Goal: Navigation & Orientation: Find specific page/section

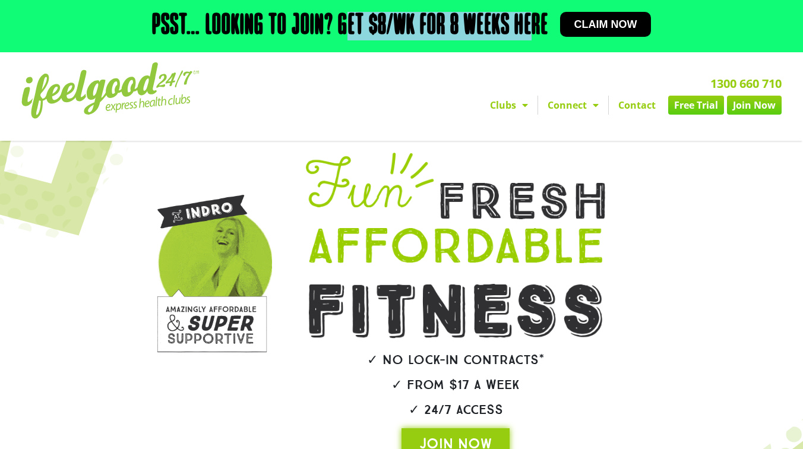
drag, startPoint x: 346, startPoint y: 26, endPoint x: 532, endPoint y: 30, distance: 185.3
click at [532, 30] on h2 "Psst… Looking to join? Get $8/wk for 8 weeks here" at bounding box center [350, 26] width 396 height 29
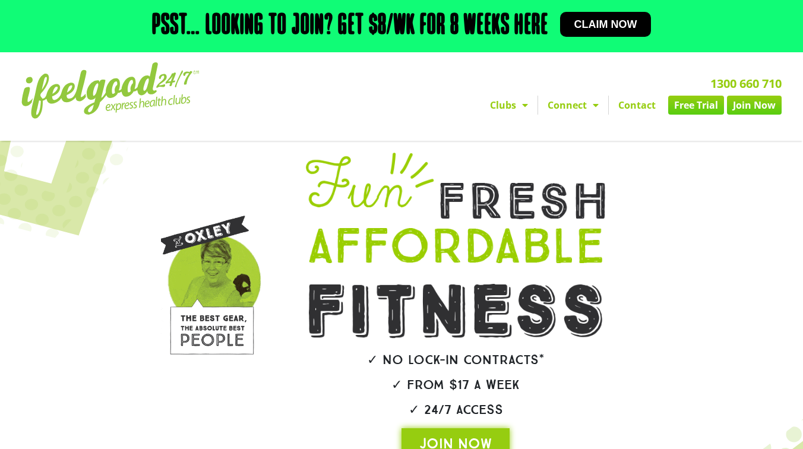
click at [377, 27] on h2 "Psst… Looking to join? Get $8/wk for 8 weeks here" at bounding box center [350, 26] width 396 height 29
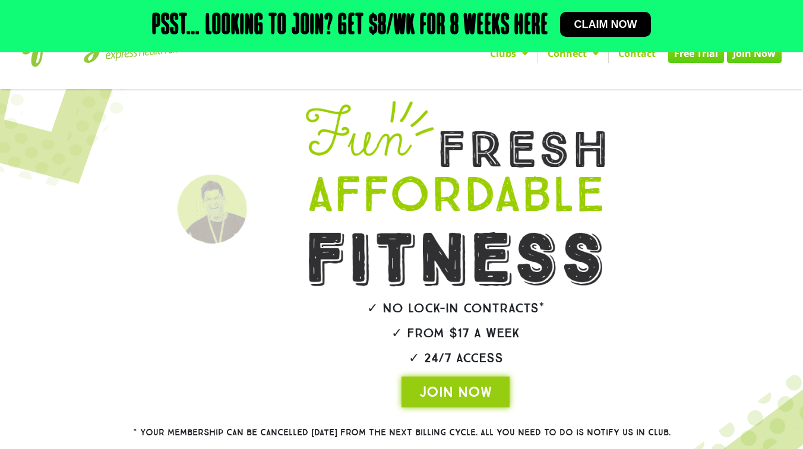
scroll to position [57, 0]
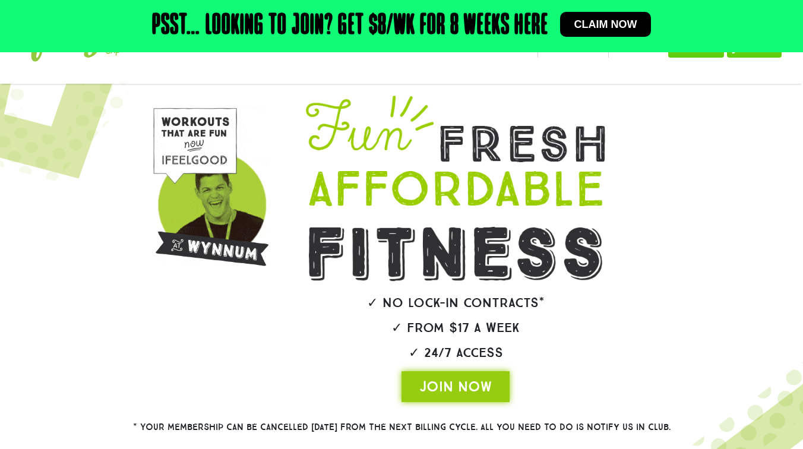
click at [432, 309] on h2 "✓ No lock-in contracts*" at bounding box center [455, 302] width 367 height 13
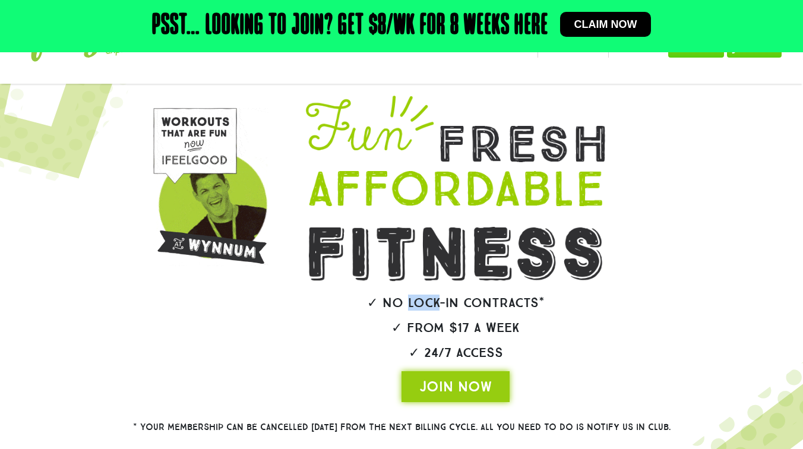
click at [432, 309] on h2 "✓ No lock-in contracts*" at bounding box center [455, 302] width 367 height 13
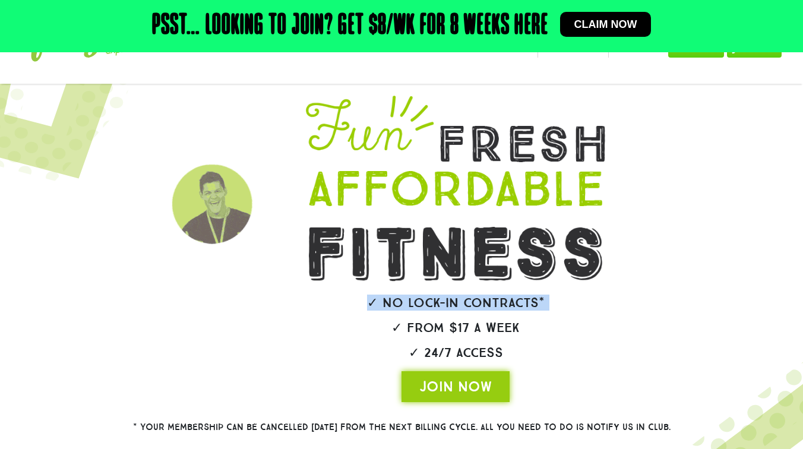
click at [432, 309] on h2 "✓ No lock-in contracts*" at bounding box center [455, 302] width 367 height 13
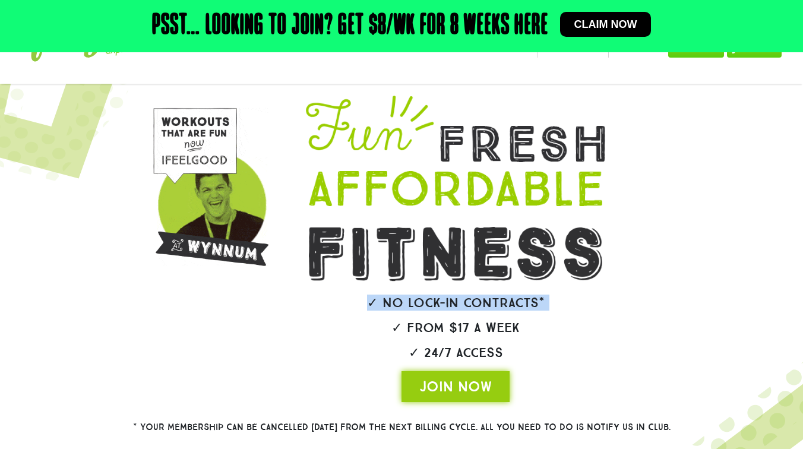
click at [451, 325] on h2 "✓ From $17 a week" at bounding box center [455, 327] width 367 height 13
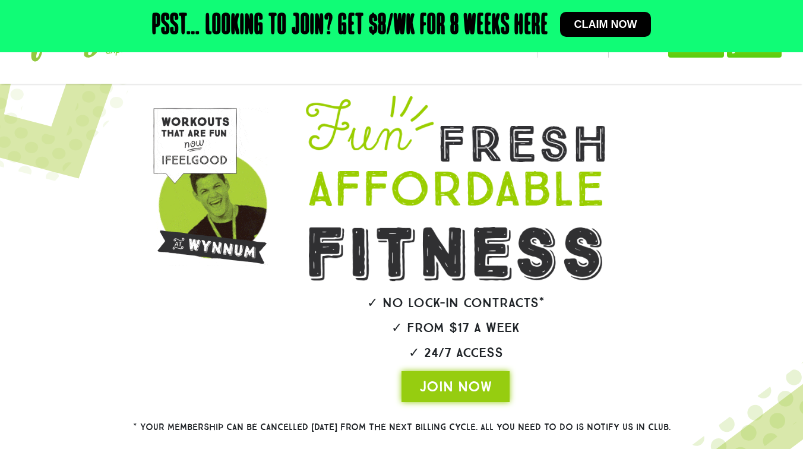
click at [451, 325] on h2 "✓ From $17 a week" at bounding box center [455, 327] width 367 height 13
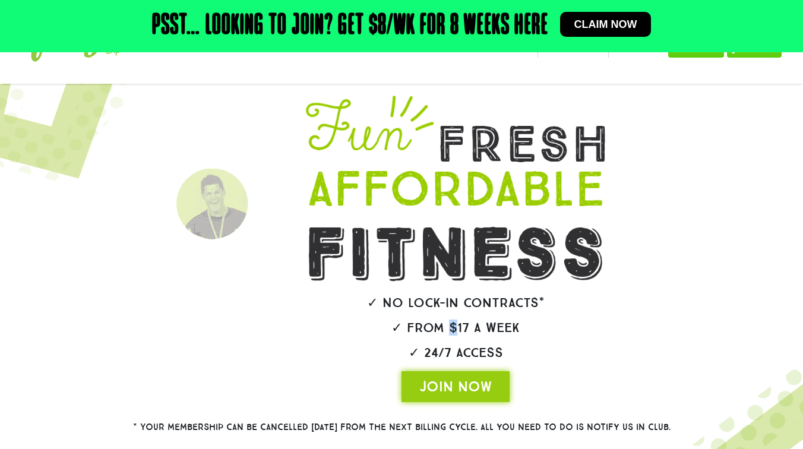
click at [451, 325] on h2 "✓ From $17 a week" at bounding box center [455, 327] width 367 height 13
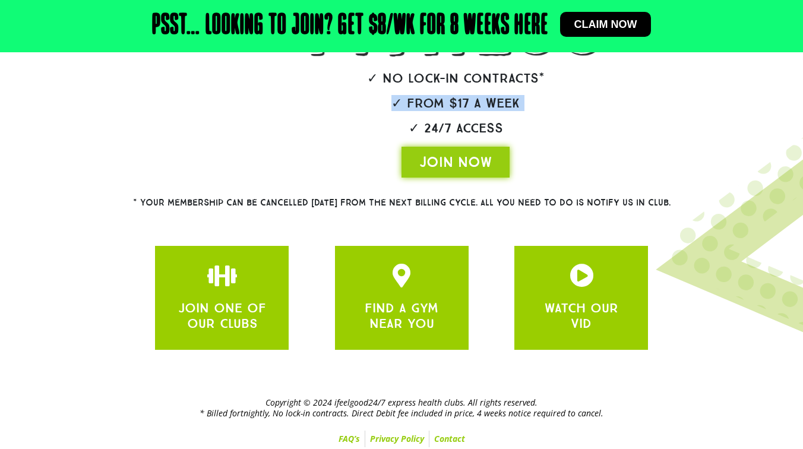
scroll to position [285, 0]
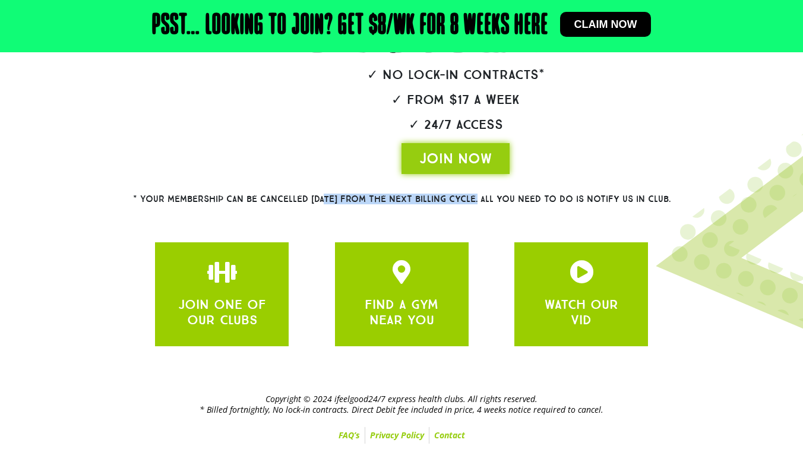
drag, startPoint x: 307, startPoint y: 199, endPoint x: 458, endPoint y: 201, distance: 150.9
click at [458, 201] on h2 "* Your membership can be cancelled within 28 DAYS from the next billing cycle. …" at bounding box center [402, 199] width 624 height 9
click at [469, 201] on h2 "* Your membership can be cancelled within 28 DAYS from the next billing cycle. …" at bounding box center [402, 199] width 624 height 9
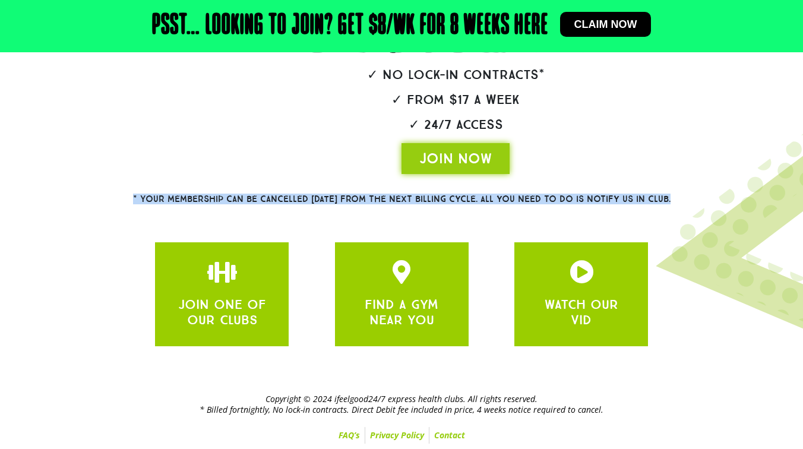
click at [469, 201] on h2 "* Your membership can be cancelled within 28 DAYS from the next billing cycle. …" at bounding box center [402, 199] width 624 height 9
click at [359, 200] on h2 "* Your membership can be cancelled within 28 DAYS from the next billing cycle. …" at bounding box center [402, 199] width 624 height 9
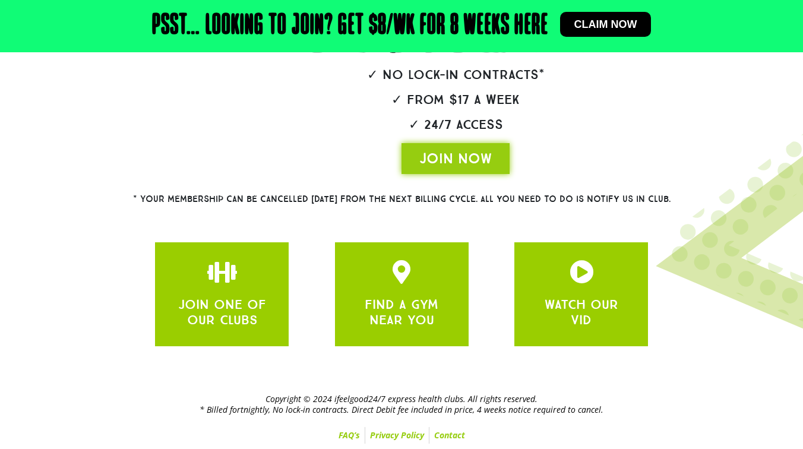
click at [359, 200] on h2 "* Your membership can be cancelled within 28 DAYS from the next billing cycle. …" at bounding box center [402, 199] width 624 height 9
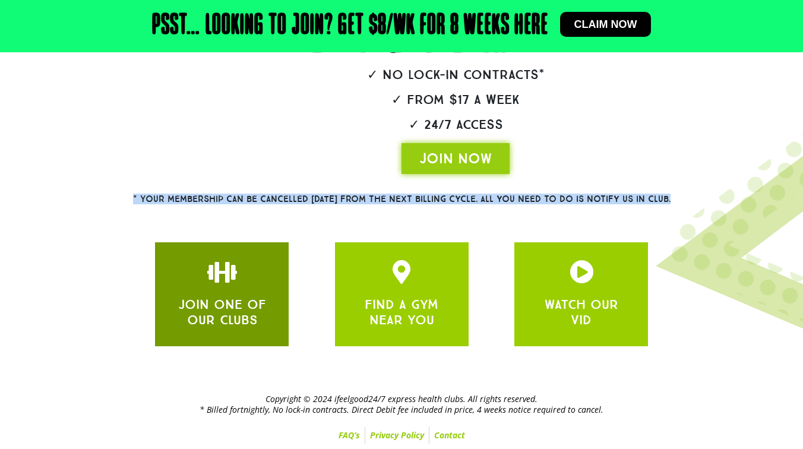
click at [242, 306] on link "JOIN ONE OF OUR CLUBS" at bounding box center [222, 311] width 88 height 31
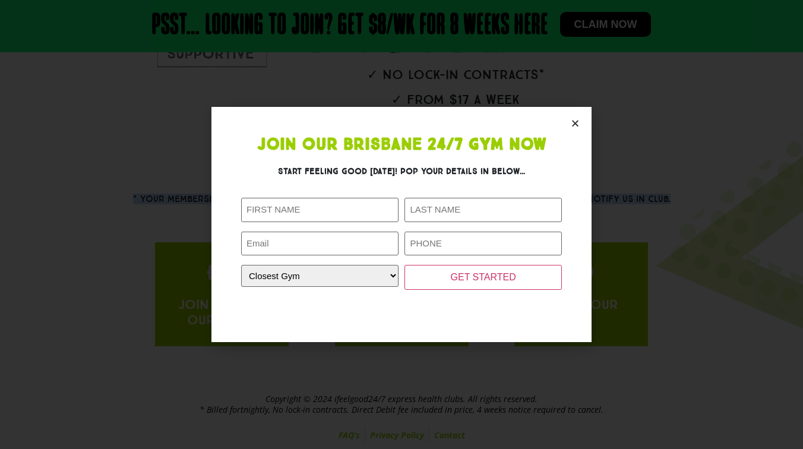
click at [571, 124] on icon "Close" at bounding box center [575, 123] width 9 height 9
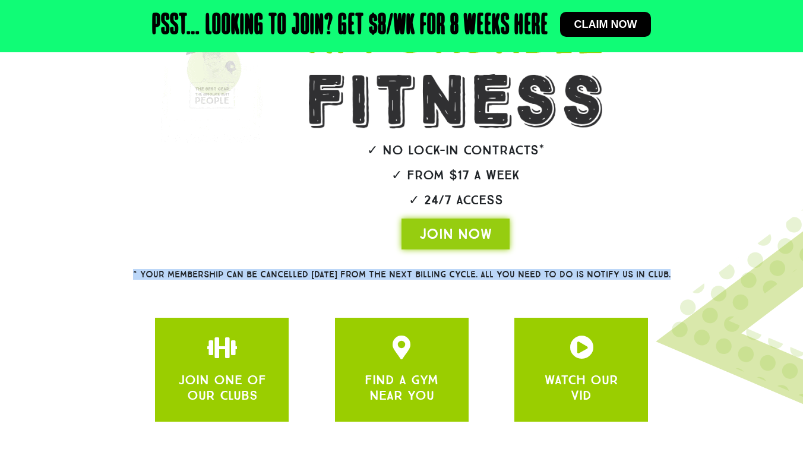
scroll to position [223, 0]
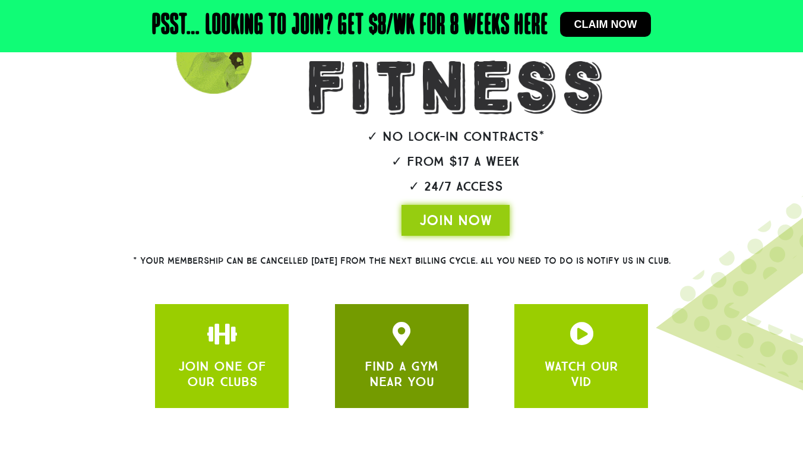
click at [416, 350] on div "FIND A GYM NEAR YOU" at bounding box center [402, 356] width 98 height 68
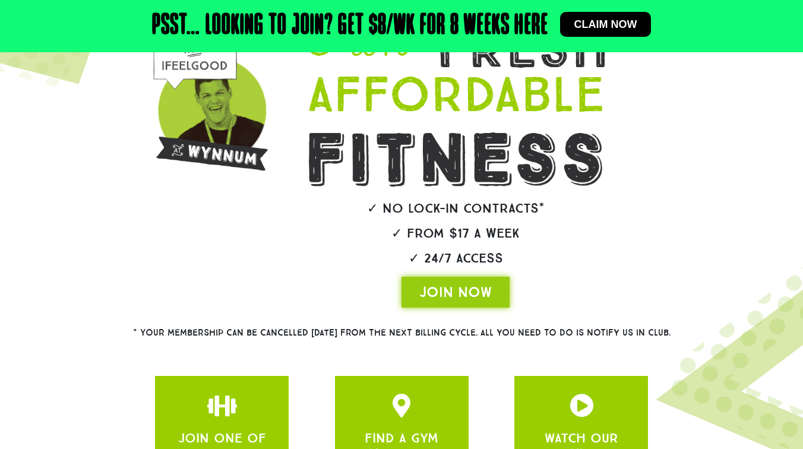
scroll to position [285, 0]
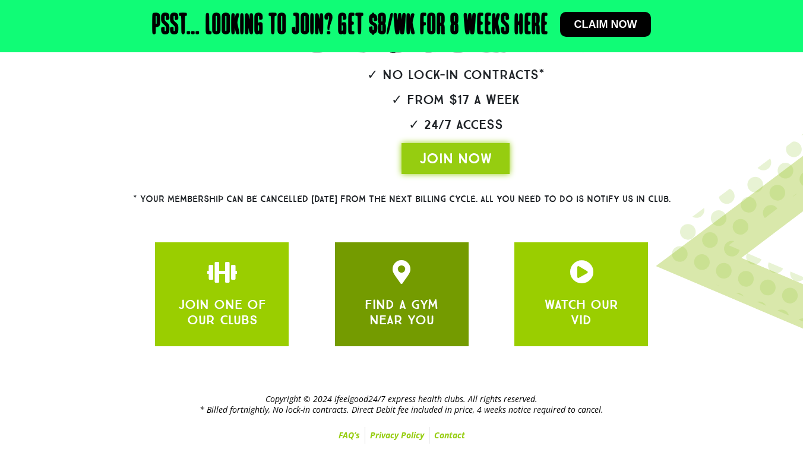
click at [406, 295] on div "FIND A GYM NEAR YOU" at bounding box center [402, 294] width 98 height 68
click at [397, 306] on link "FIND A GYM NEAR YOU" at bounding box center [402, 311] width 74 height 31
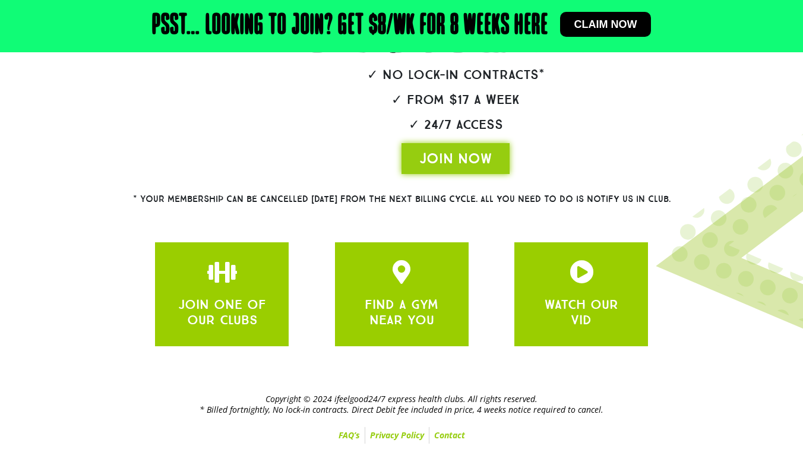
scroll to position [0, 0]
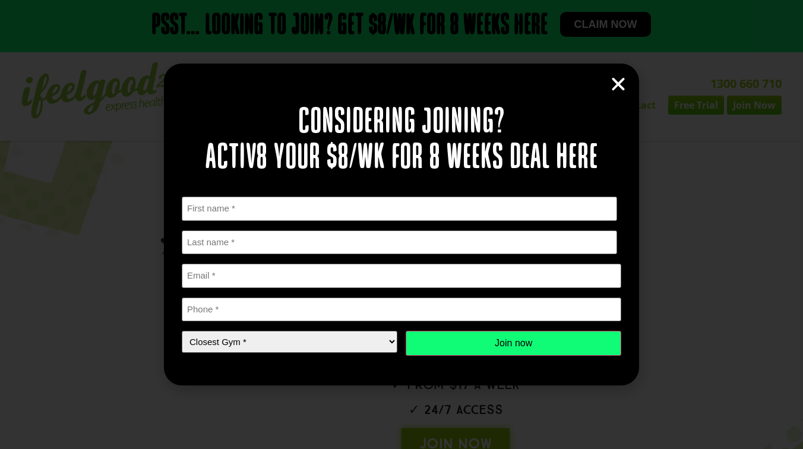
click at [618, 80] on icon "Close" at bounding box center [618, 84] width 18 height 18
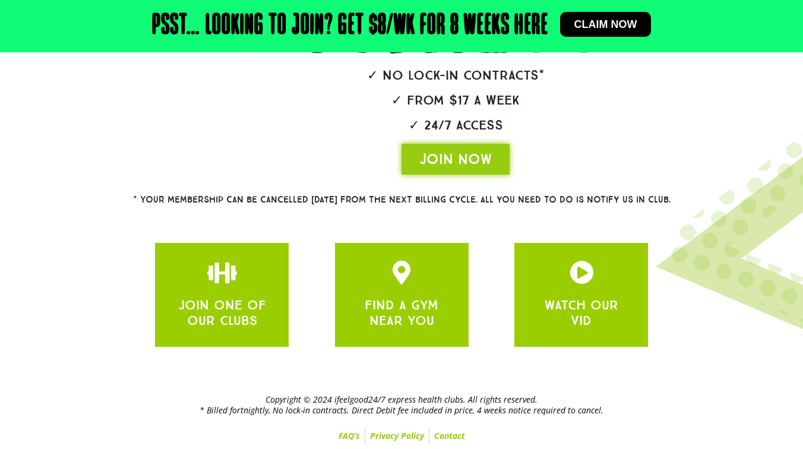
scroll to position [285, 0]
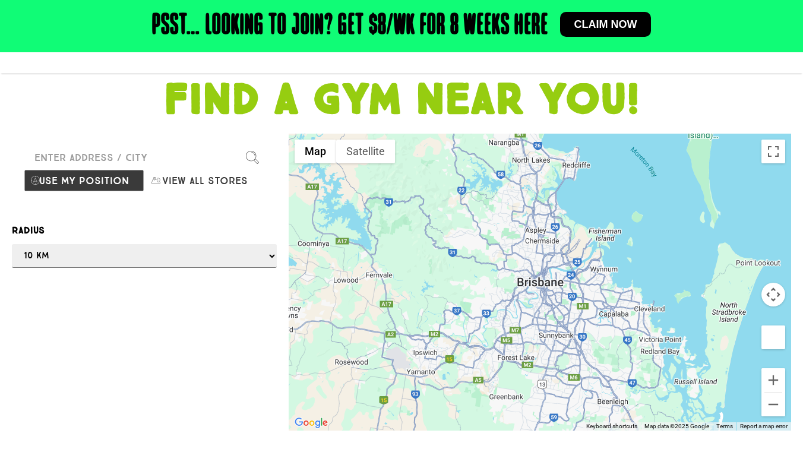
scroll to position [68, 0]
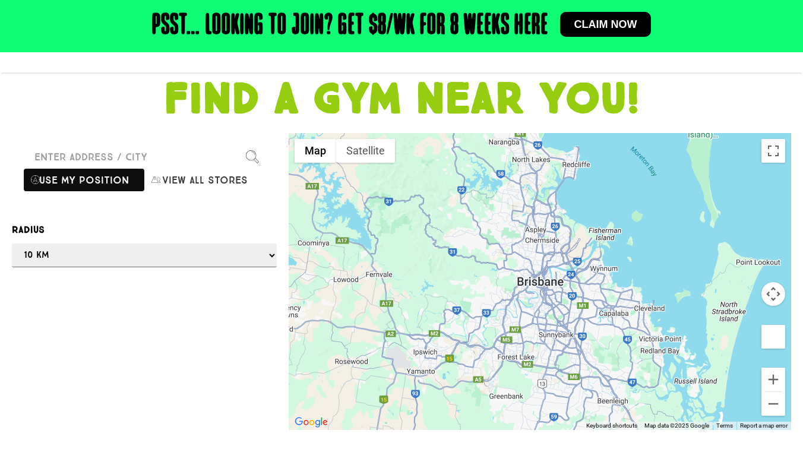
click at [108, 185] on button "Use my position" at bounding box center [84, 180] width 121 height 23
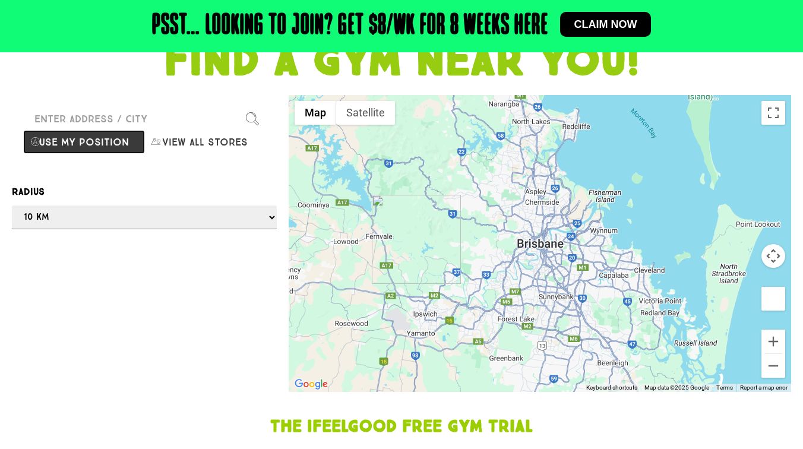
scroll to position [0, 0]
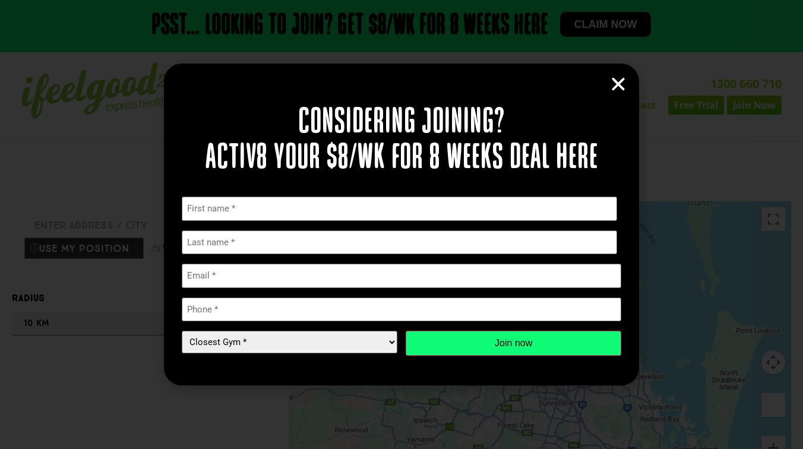
click at [617, 83] on icon "Close" at bounding box center [618, 84] width 18 height 18
